Goal: Navigation & Orientation: Find specific page/section

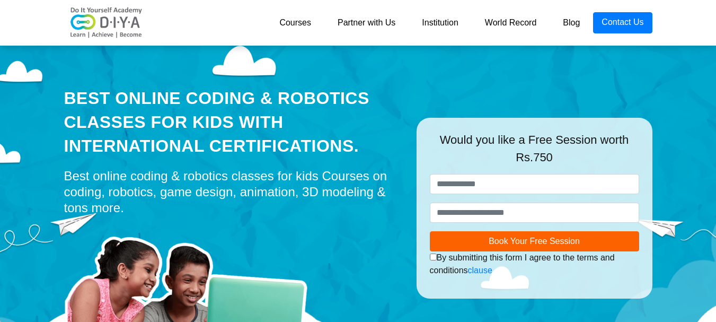
click at [301, 23] on link "Courses" at bounding box center [295, 22] width 58 height 21
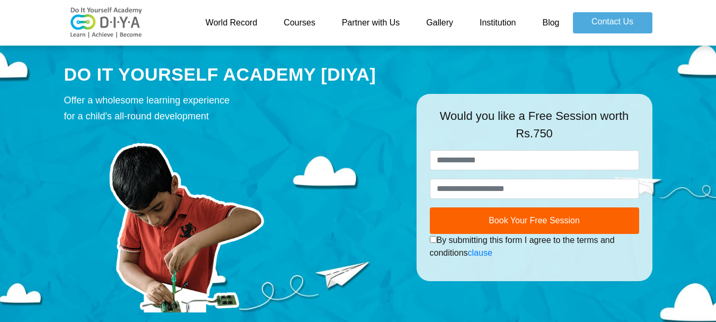
click at [253, 20] on link "World Record" at bounding box center [231, 22] width 78 height 21
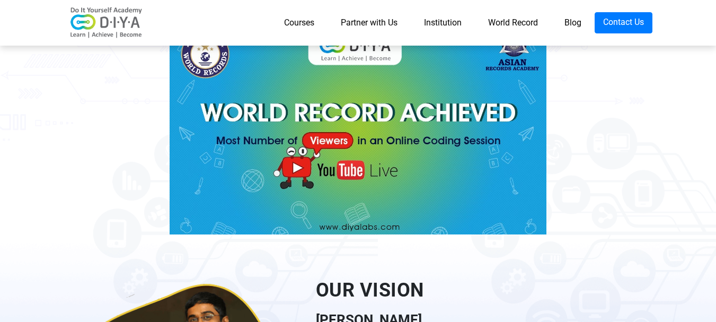
click at [255, 26] on div "Courses Partner with Us Institution World Record Blog Contact Us" at bounding box center [404, 22] width 495 height 21
